Goal: Task Accomplishment & Management: Use online tool/utility

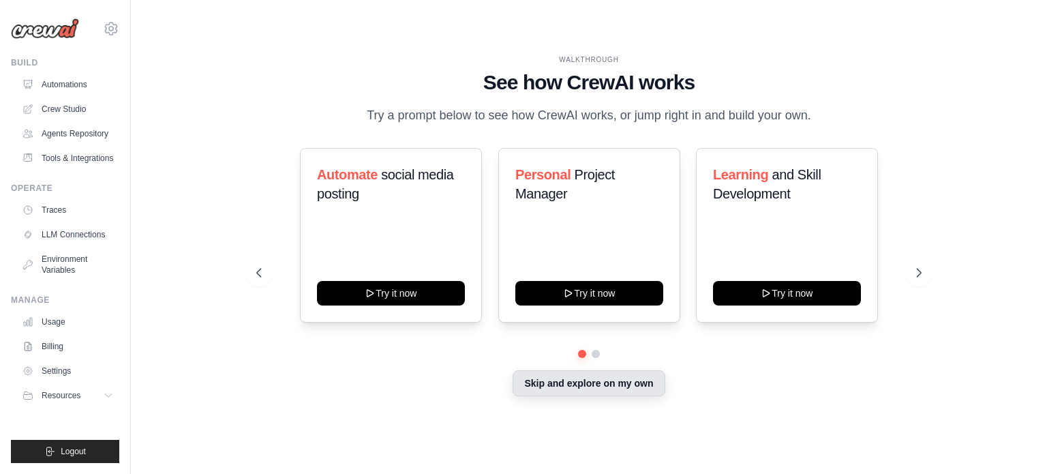
click at [567, 396] on button "Skip and explore on my own" at bounding box center [589, 383] width 152 height 26
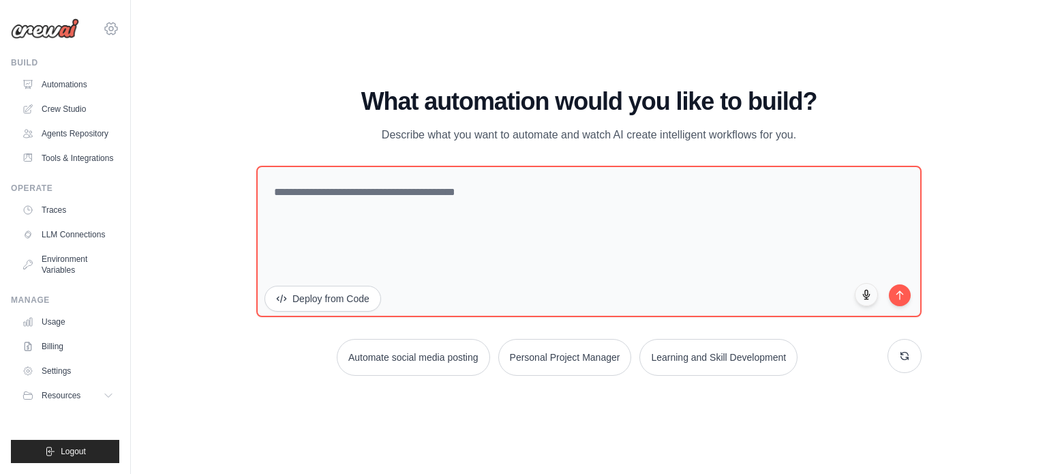
click at [105, 29] on icon at bounding box center [111, 28] width 12 height 12
click at [256, 31] on div "WALKTHROUGH See how CrewAI works Try a prompt below to see how CrewAI works, or…" at bounding box center [589, 237] width 873 height 447
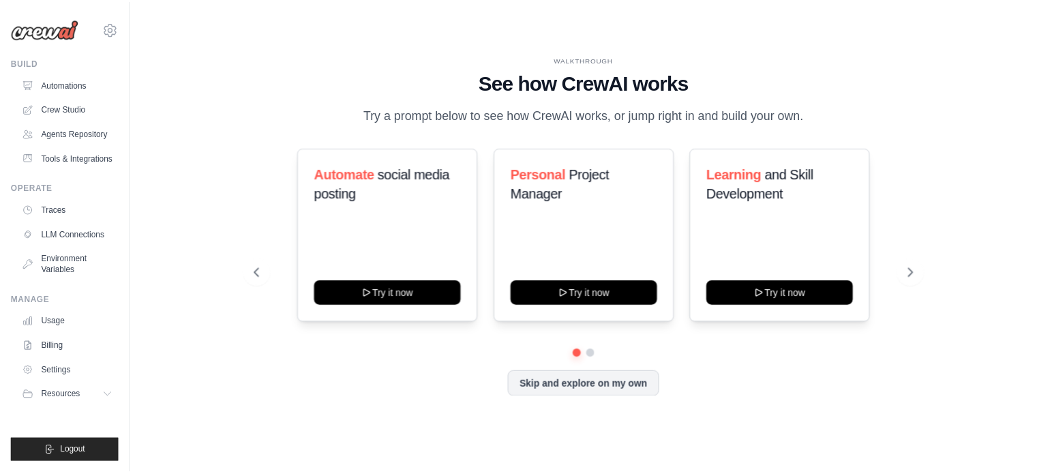
scroll to position [12, 0]
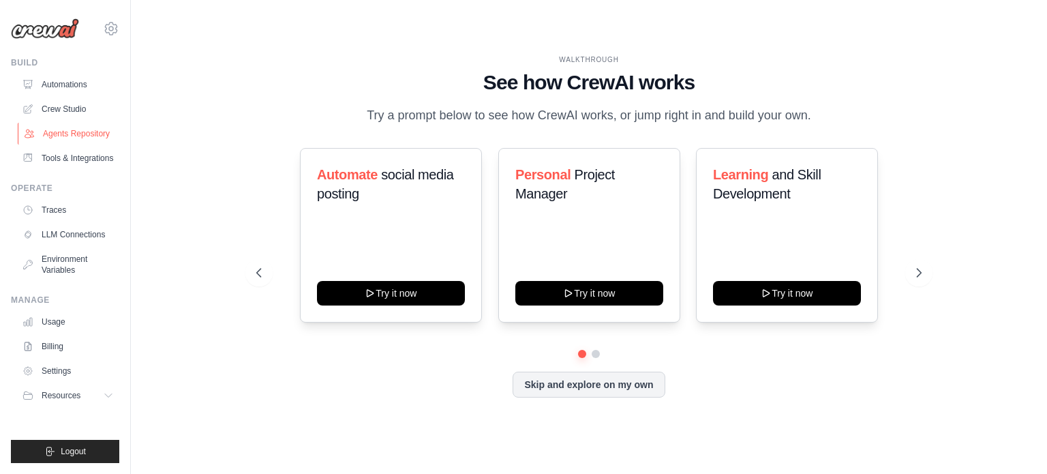
click at [55, 137] on link "Agents Repository" at bounding box center [69, 134] width 103 height 22
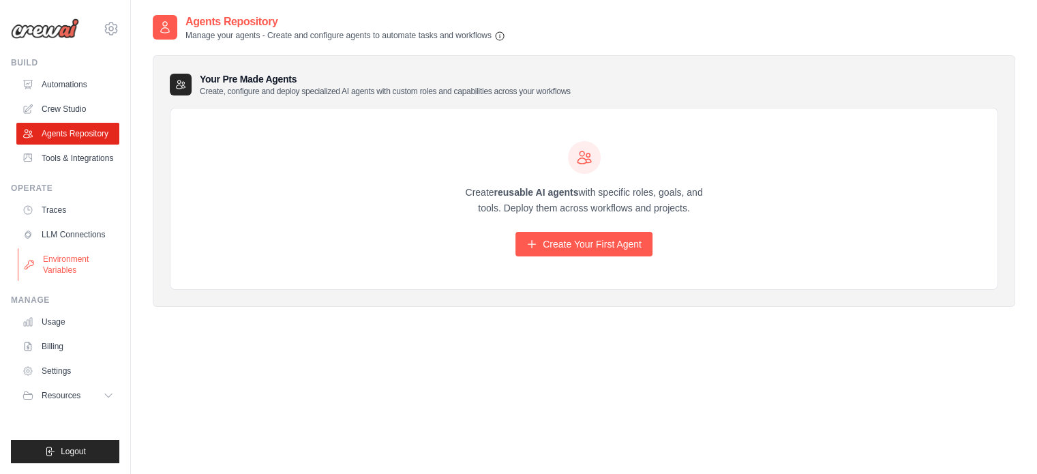
scroll to position [12, 0]
click at [52, 245] on link "LLM Connections" at bounding box center [69, 235] width 103 height 22
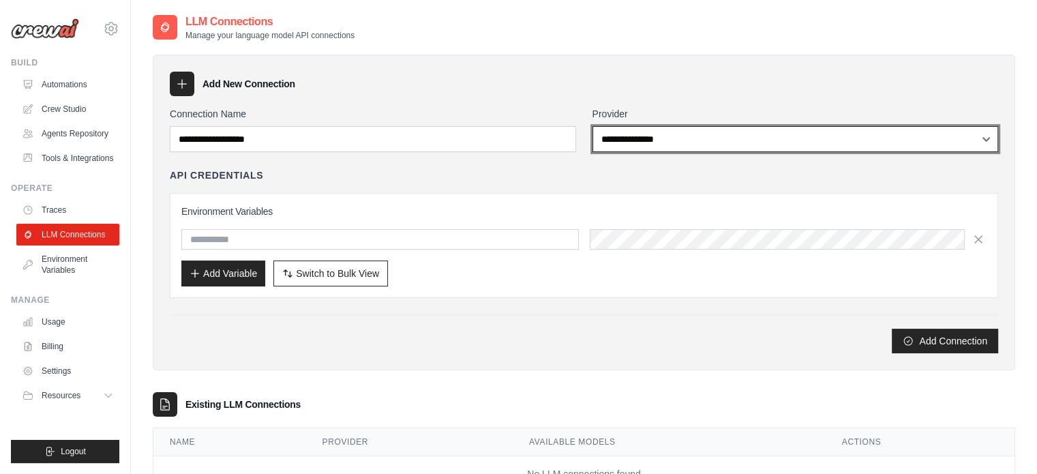
click at [622, 132] on select "**********" at bounding box center [795, 139] width 406 height 26
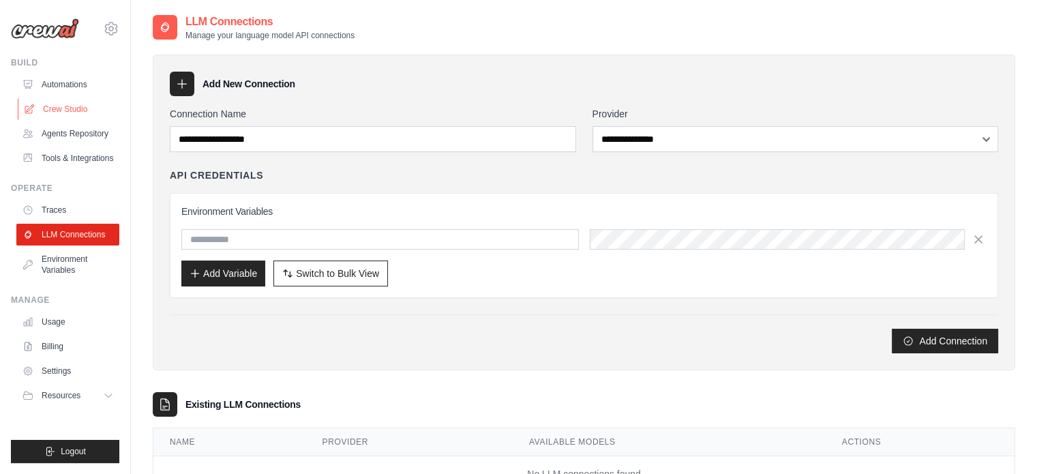
click at [71, 112] on link "Crew Studio" at bounding box center [69, 109] width 103 height 22
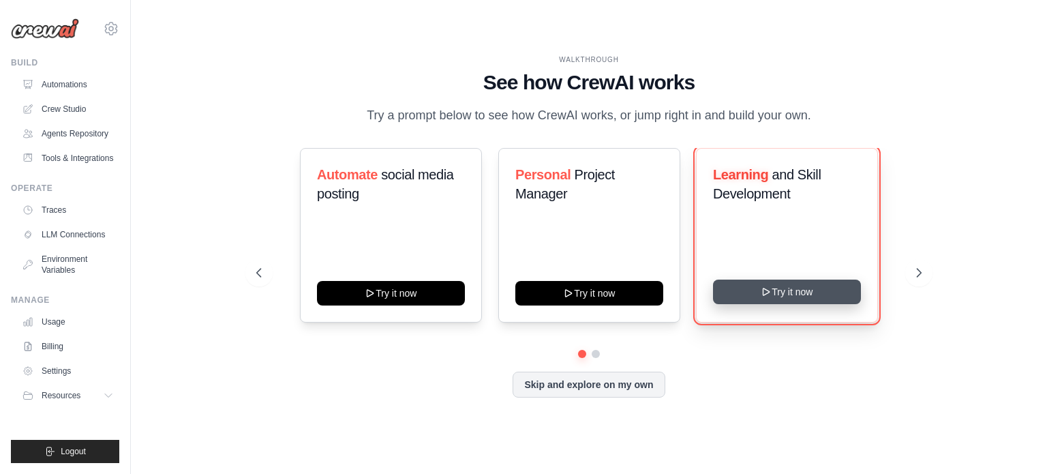
click at [811, 303] on button "Try it now" at bounding box center [787, 292] width 148 height 25
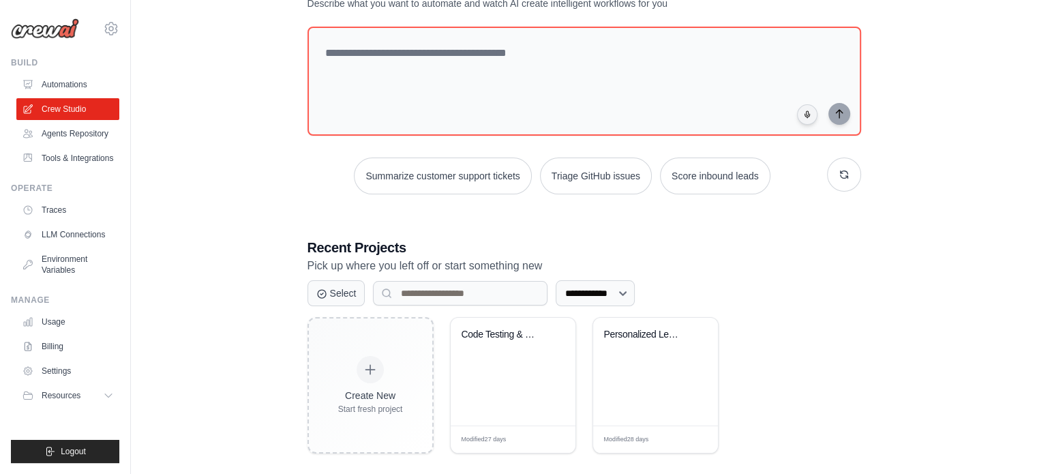
scroll to position [74, 0]
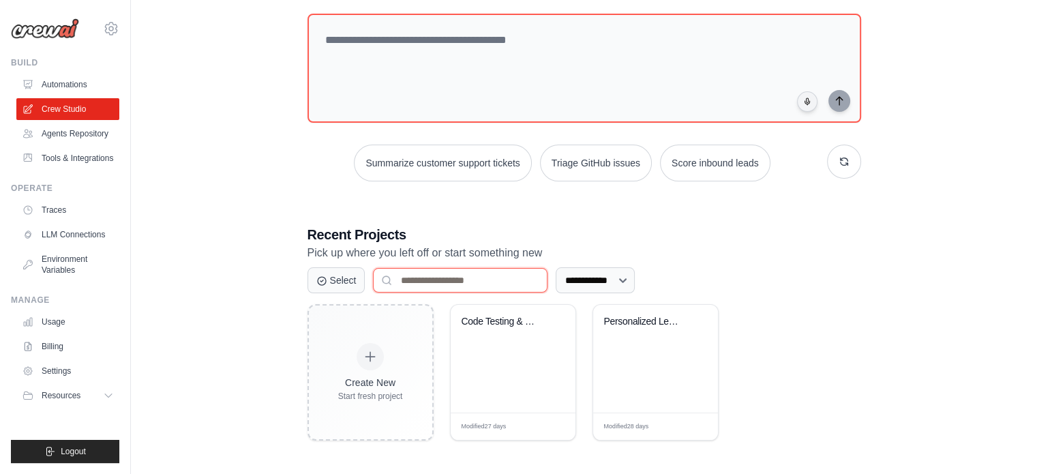
click at [488, 281] on input at bounding box center [460, 280] width 175 height 25
type input "*****"
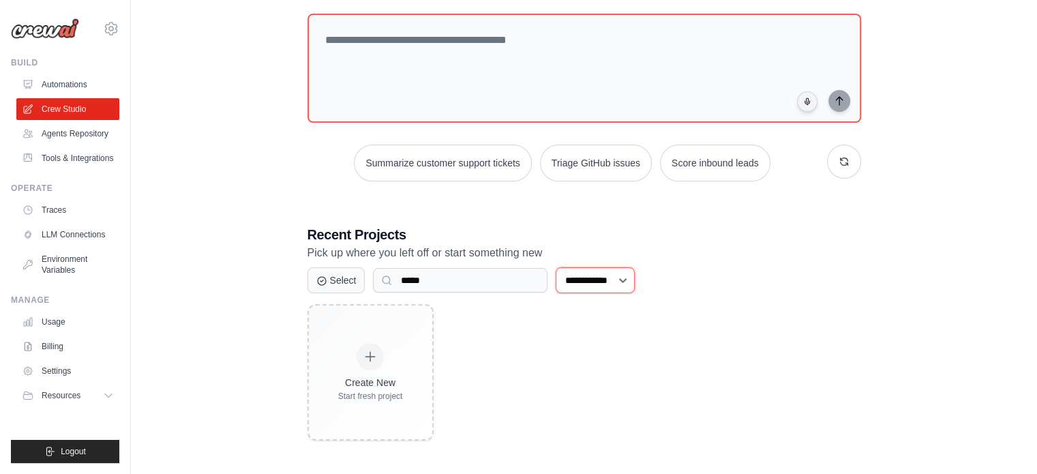
click at [589, 288] on select "**********" at bounding box center [595, 280] width 79 height 26
click at [549, 217] on div "**********" at bounding box center [584, 324] width 586 height 769
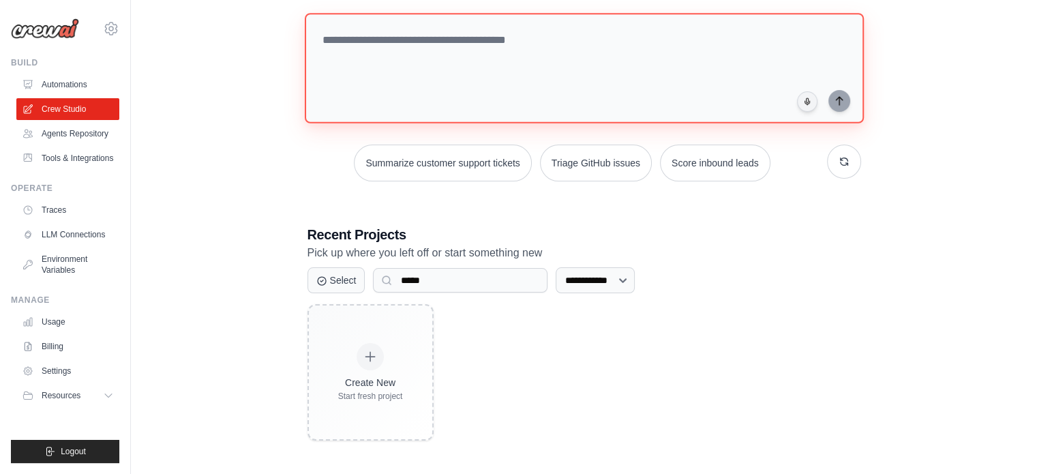
click at [468, 52] on textarea at bounding box center [583, 68] width 559 height 110
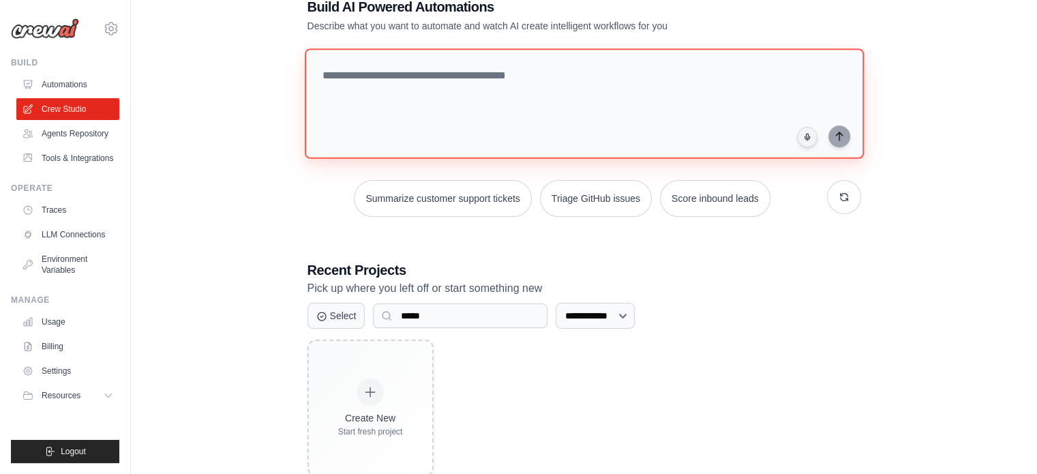
scroll to position [0, 0]
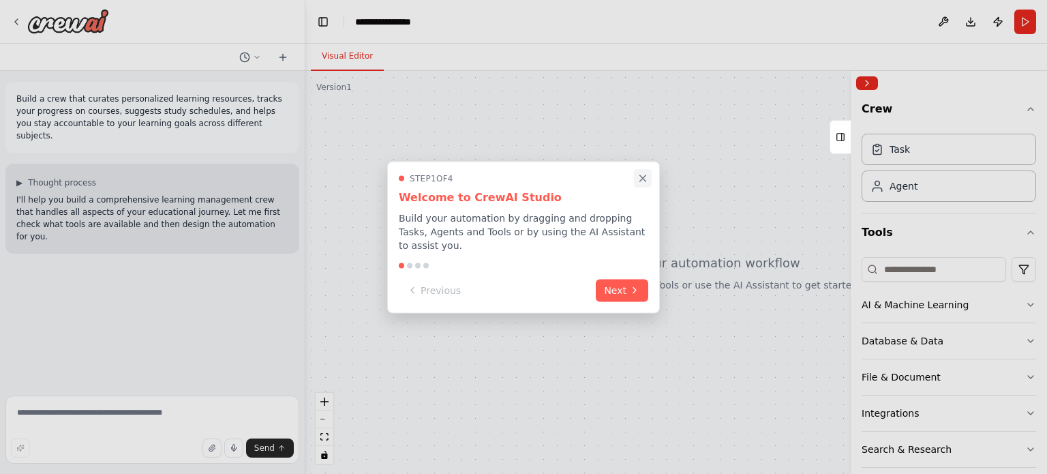
click at [638, 181] on icon "Close walkthrough" at bounding box center [643, 178] width 12 height 12
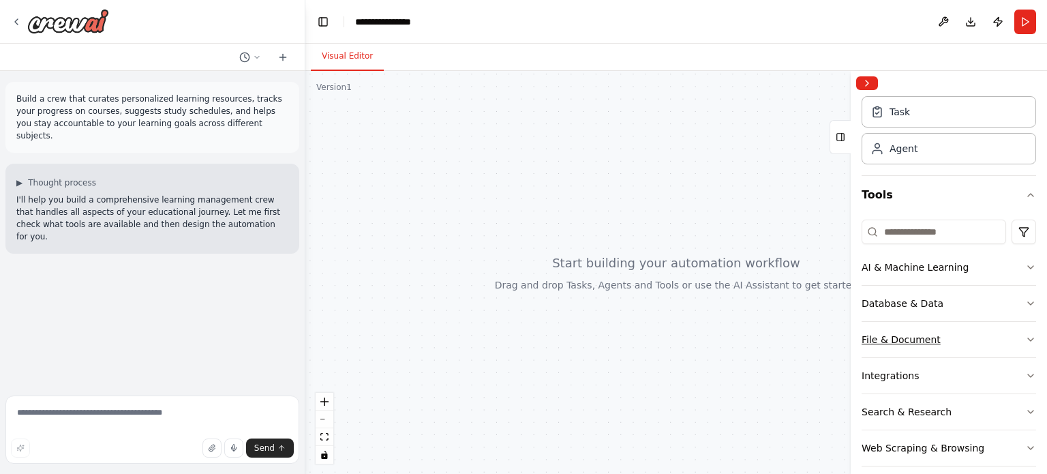
scroll to position [86, 0]
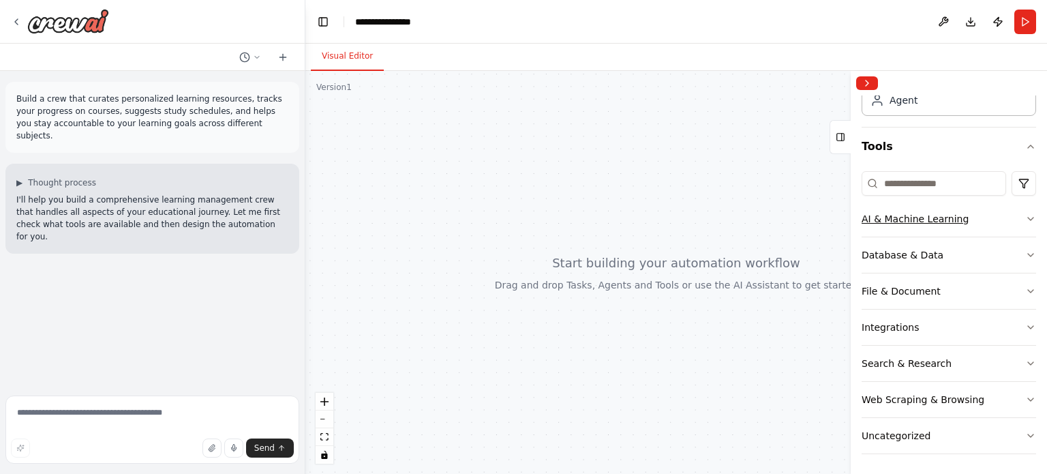
click at [950, 225] on button "AI & Machine Learning" at bounding box center [949, 218] width 175 height 35
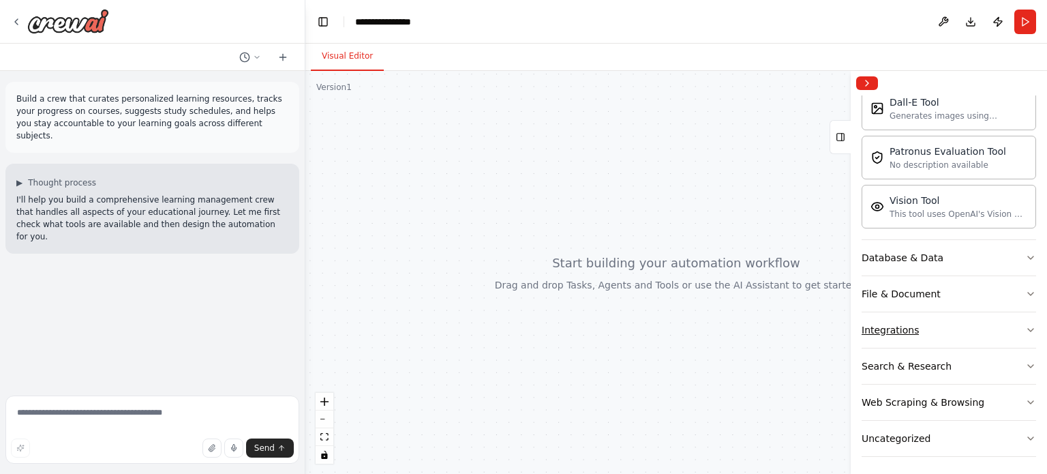
scroll to position [292, 0]
click at [994, 329] on button "Integrations" at bounding box center [949, 328] width 175 height 35
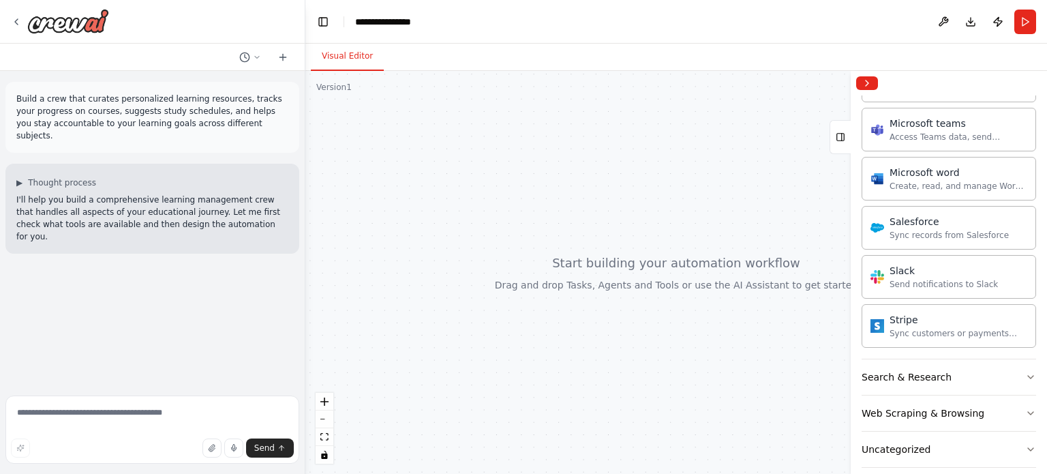
scroll to position [1133, 0]
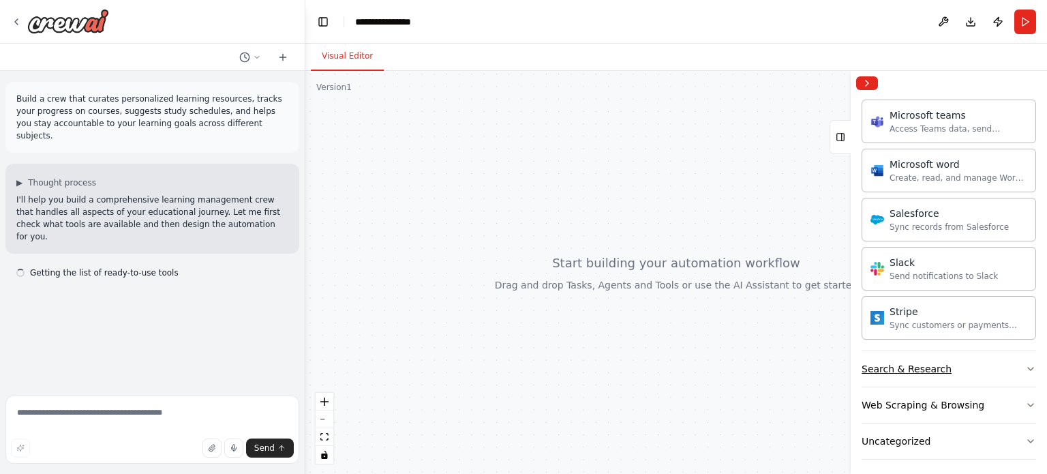
click at [982, 359] on button "Search & Research" at bounding box center [949, 368] width 175 height 35
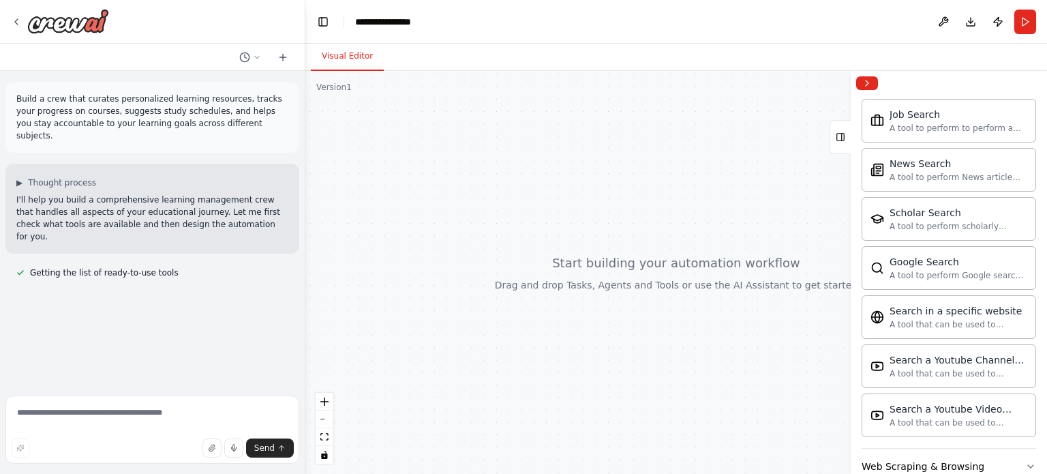
scroll to position [1827, 0]
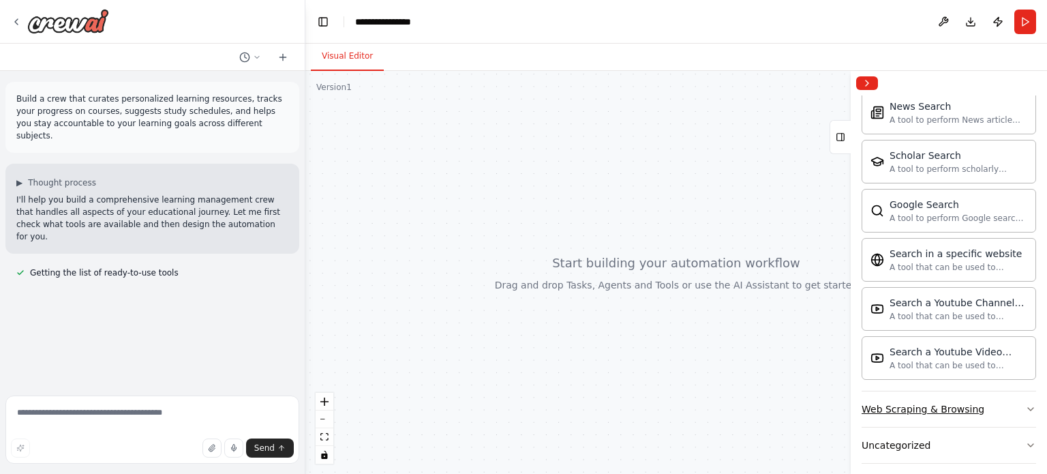
click at [970, 404] on div "Web Scraping & Browsing" at bounding box center [923, 409] width 123 height 14
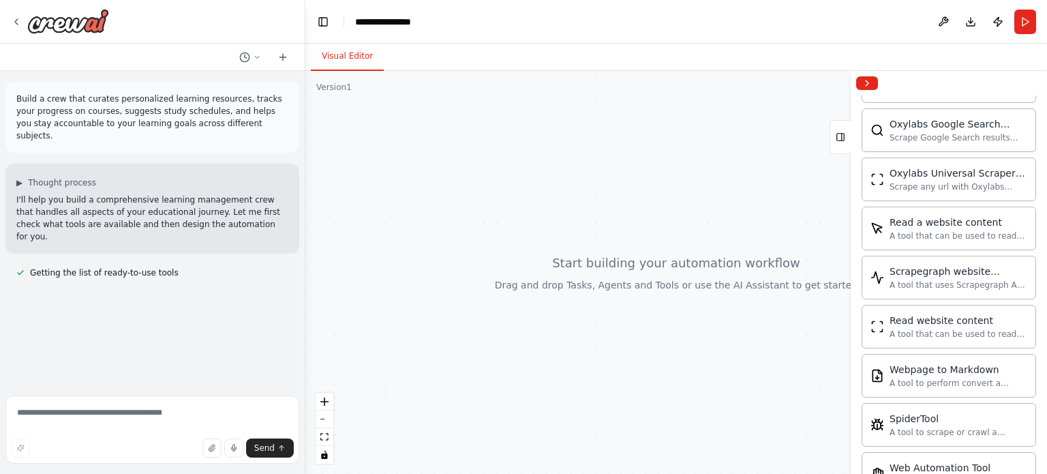
scroll to position [2570, 0]
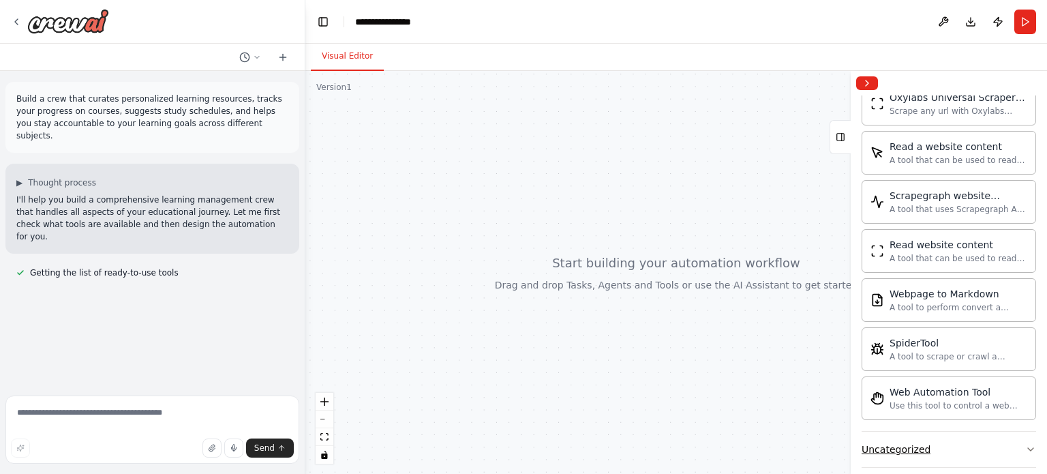
click at [965, 432] on button "Uncategorized" at bounding box center [949, 449] width 175 height 35
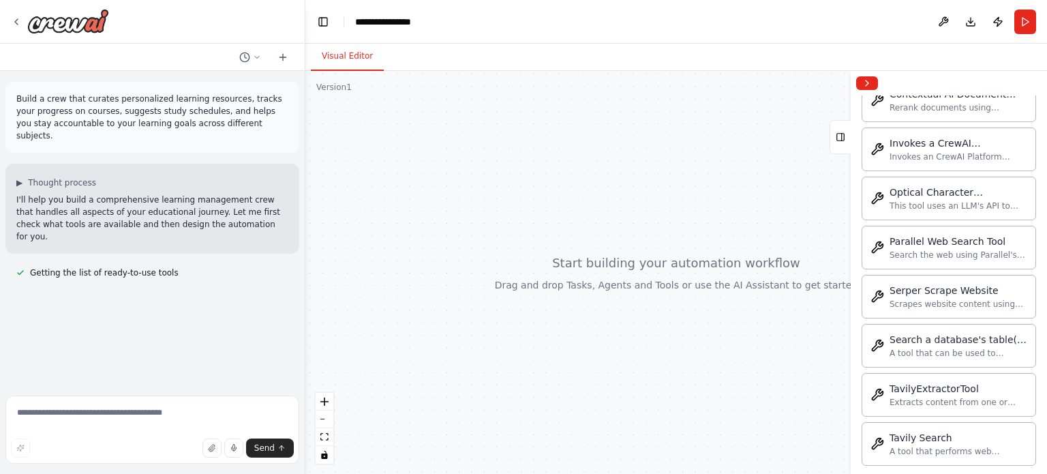
scroll to position [3314, 0]
